Goal: Transaction & Acquisition: Subscribe to service/newsletter

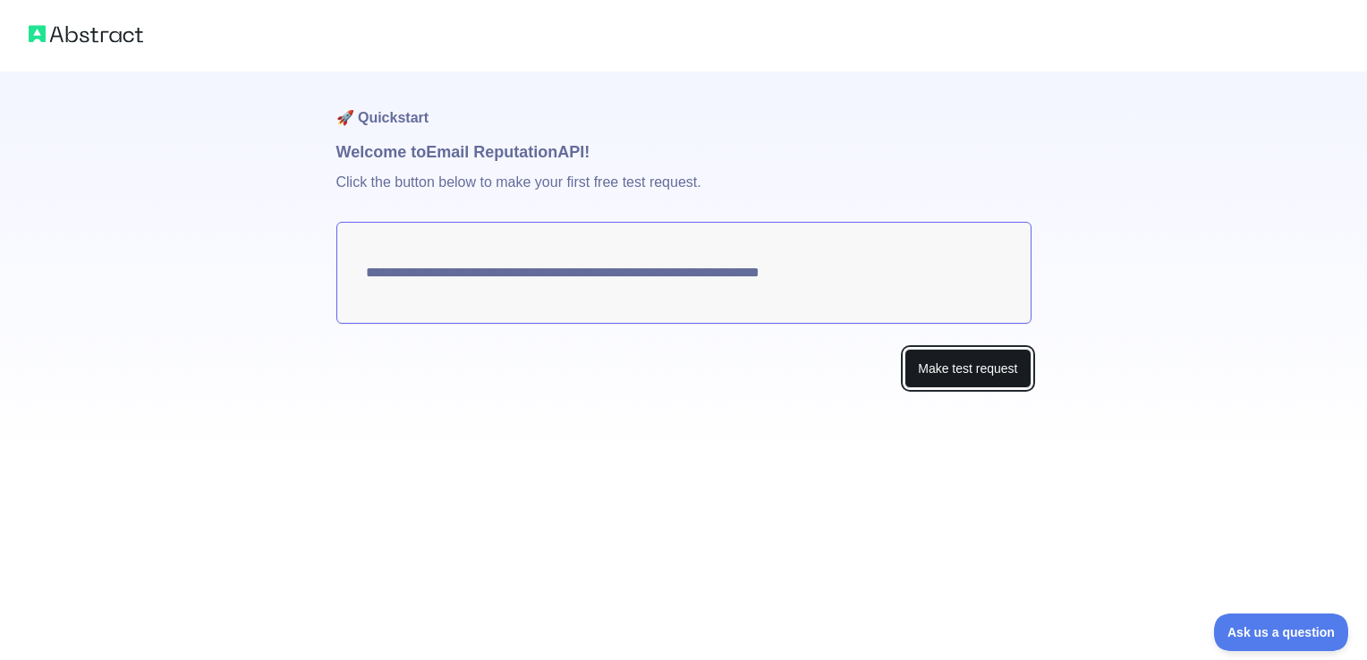
click at [957, 360] on button "Make test request" at bounding box center [967, 369] width 126 height 40
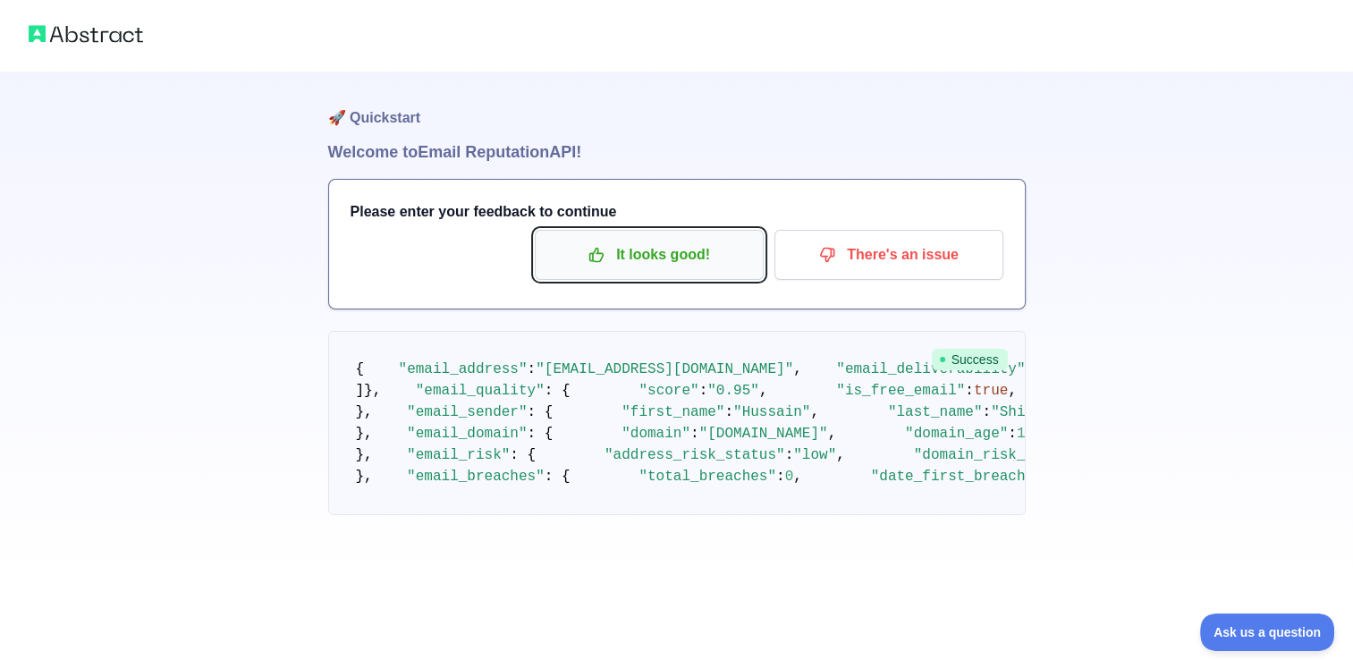
click at [658, 246] on p "It looks good!" at bounding box center [649, 255] width 202 height 30
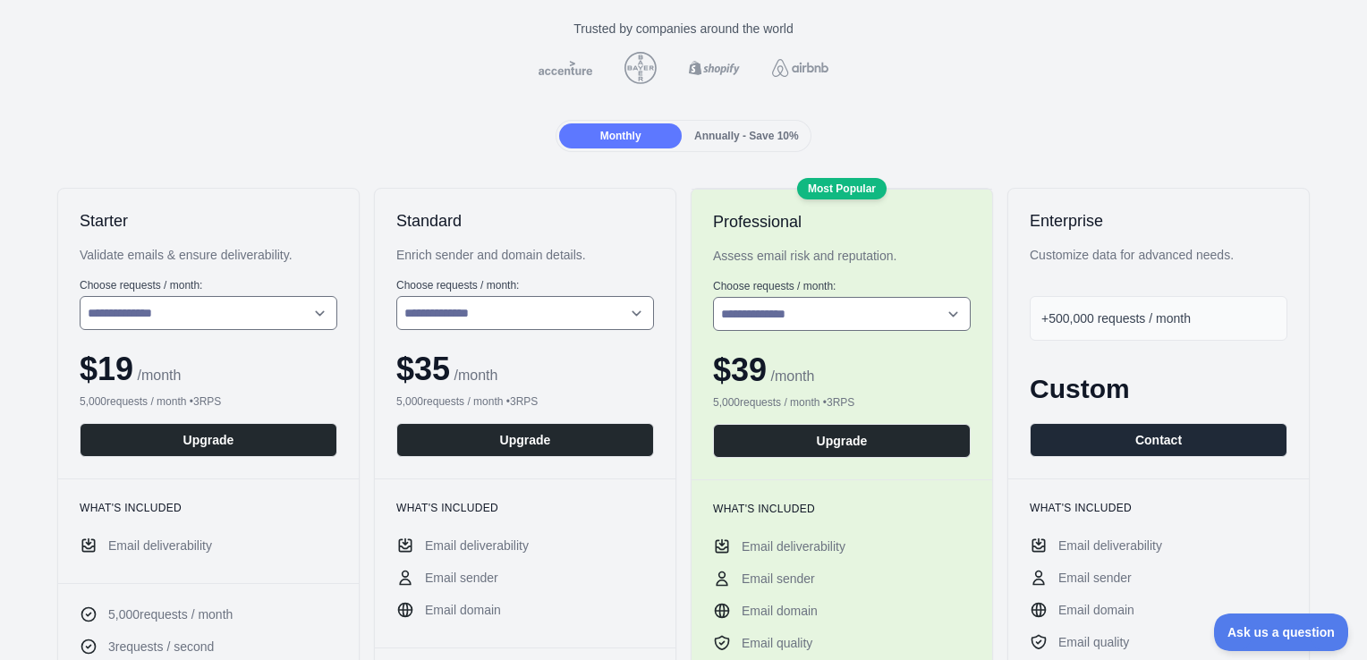
scroll to position [142, 0]
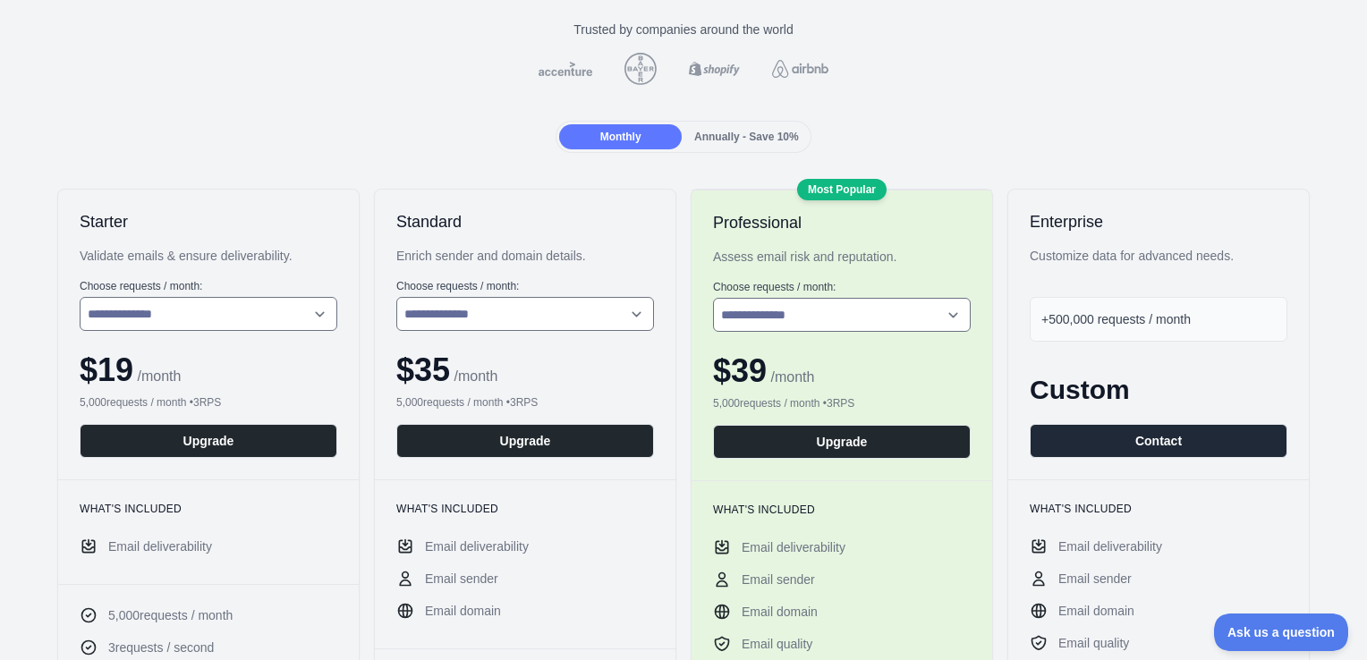
click at [1091, 312] on span "+500,000 requests / month" at bounding box center [1115, 319] width 149 height 14
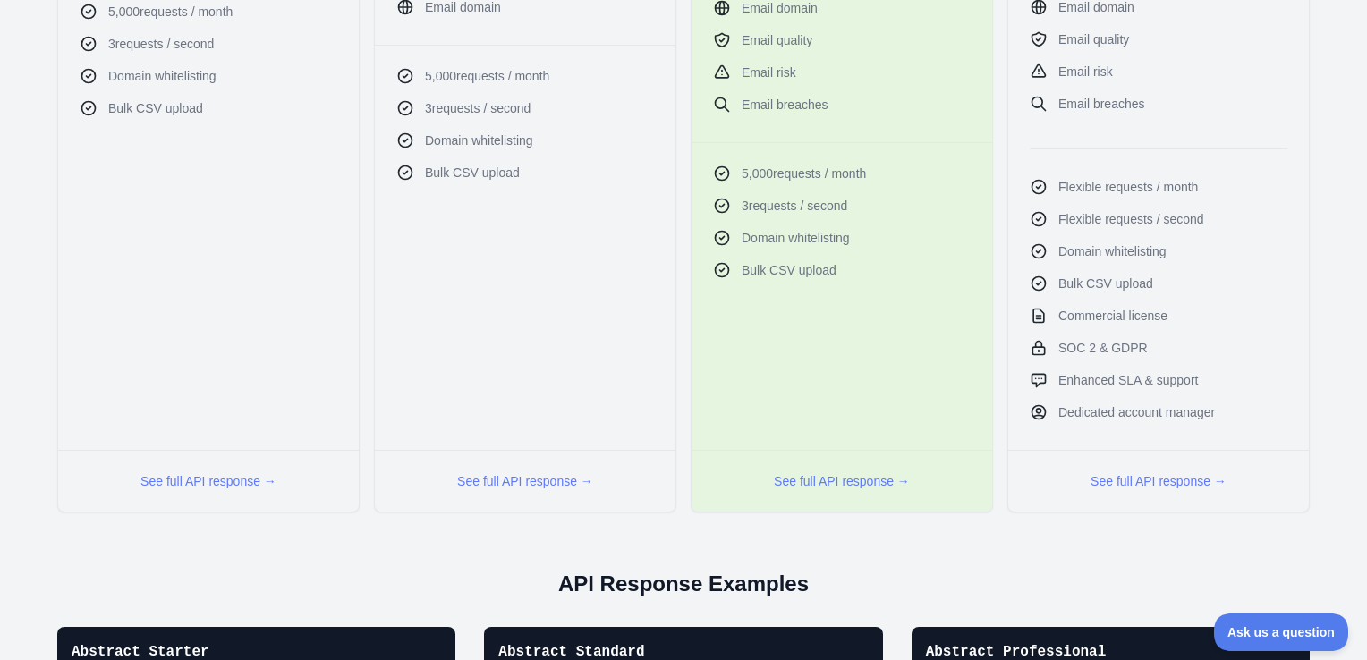
scroll to position [797, 0]
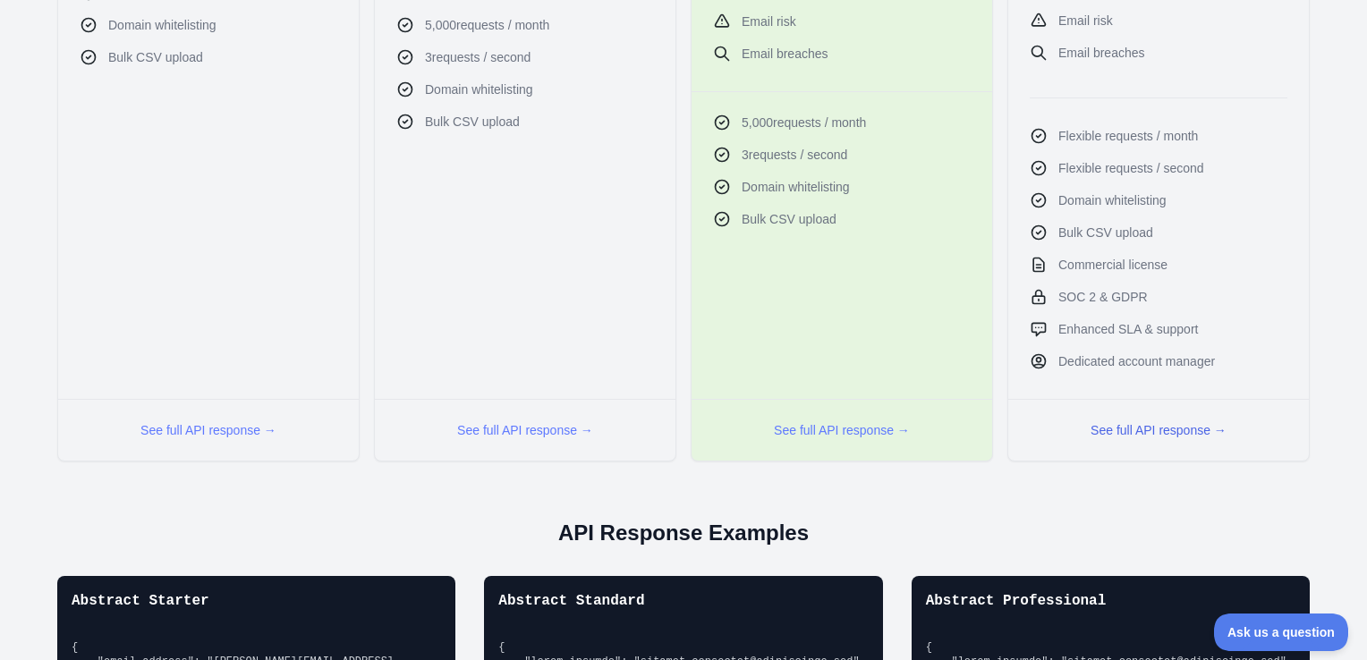
click at [1145, 424] on button "See full API response →" at bounding box center [1158, 430] width 136 height 18
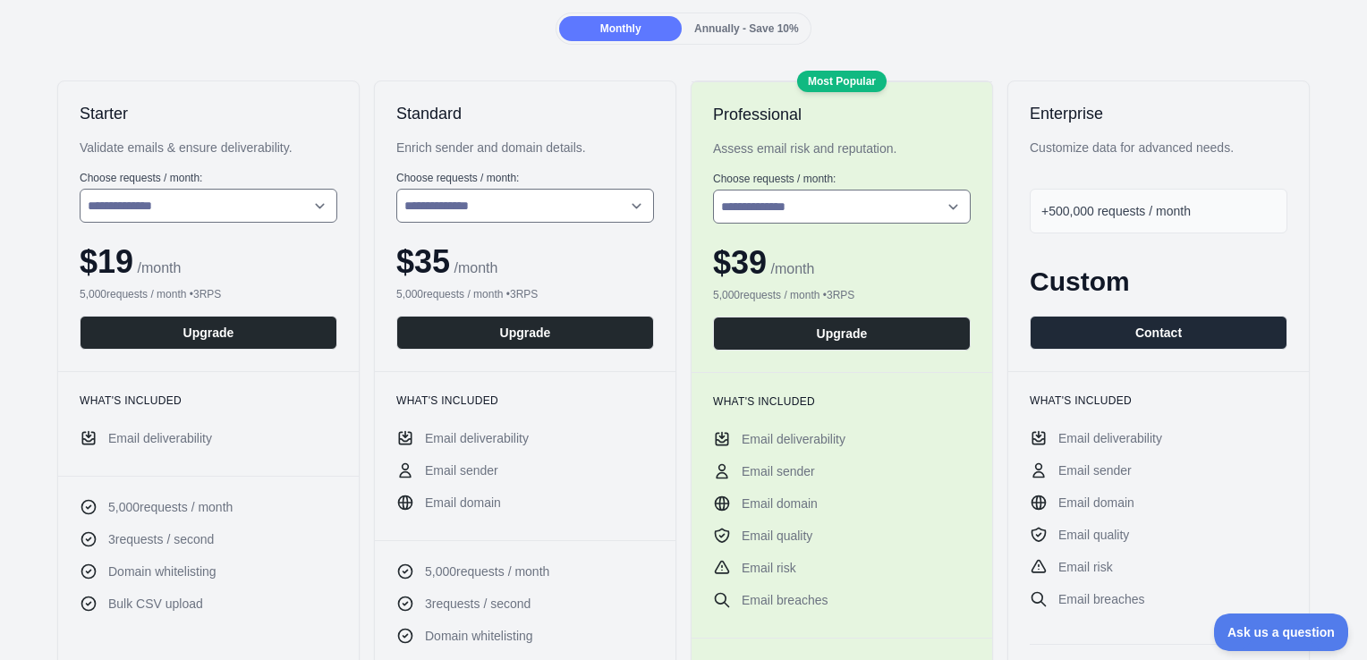
scroll to position [0, 0]
